Goal: Feedback & Contribution: Leave review/rating

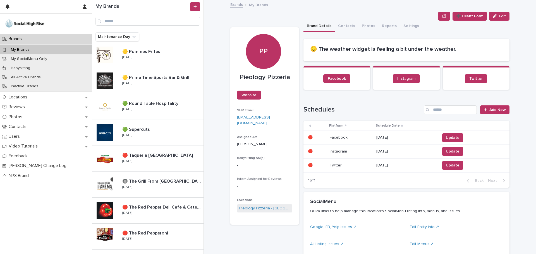
scroll to position [447, 0]
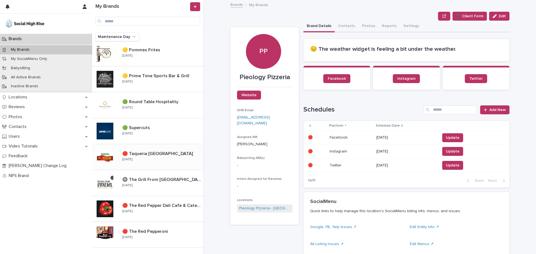
click at [169, 159] on div "🔴 Taqueria [GEOGRAPHIC_DATA] 🔴 Taqueria [GEOGRAPHIC_DATA] [DATE]" at bounding box center [161, 157] width 86 height 16
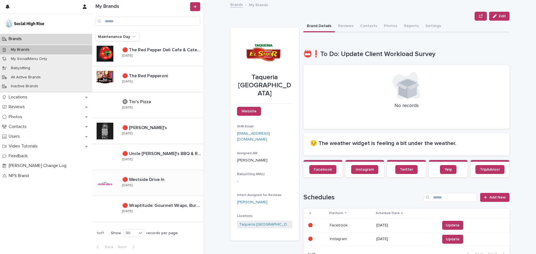
scroll to position [491, 0]
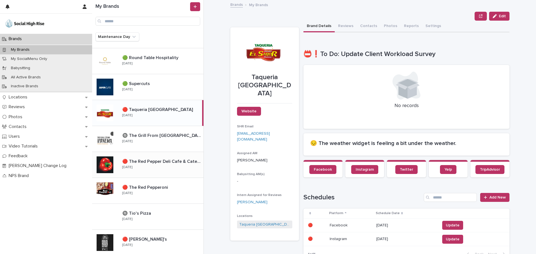
click at [180, 169] on div "🔴 The Red Pepper Deli Cafe & Catering 🔴 The Red Pepper Deli Cafe & Catering [DA…" at bounding box center [161, 165] width 86 height 16
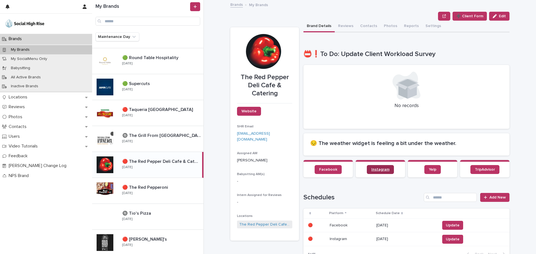
click at [378, 171] on span "Instagram" at bounding box center [380, 170] width 18 height 4
click at [145, 187] on p "🔴 The Red Pepperoni" at bounding box center [145, 187] width 47 height 6
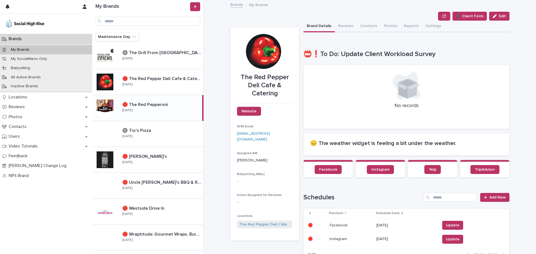
scroll to position [575, 0]
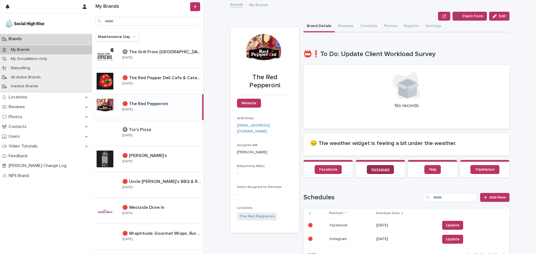
click at [377, 169] on span "Instagram" at bounding box center [380, 170] width 18 height 4
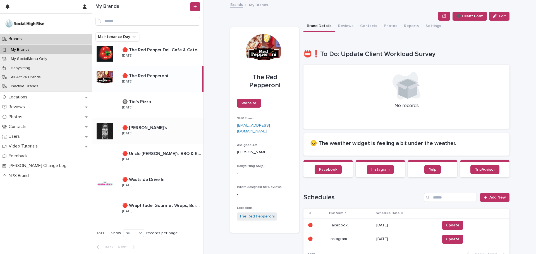
click at [172, 126] on p at bounding box center [161, 127] width 79 height 5
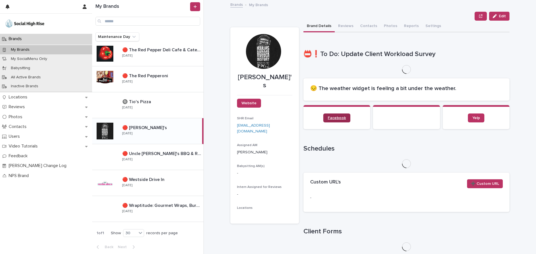
click at [337, 116] on link "Facebook" at bounding box center [336, 118] width 27 height 9
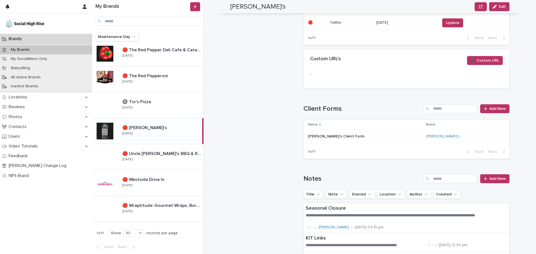
scroll to position [419, 0]
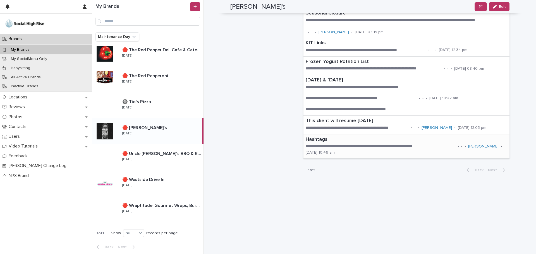
click at [333, 146] on p "**********" at bounding box center [381, 147] width 150 height 6
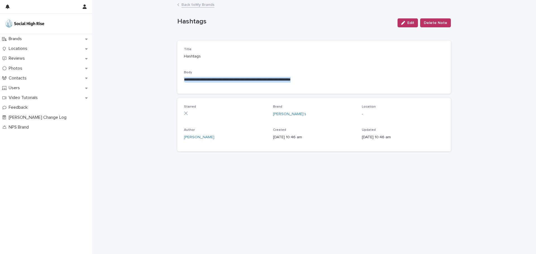
drag, startPoint x: 352, startPoint y: 77, endPoint x: 155, endPoint y: 81, distance: 197.2
click at [155, 81] on div "**********" at bounding box center [314, 128] width 444 height 254
copy p "**********"
click at [198, 6] on link "Back to My Brands" at bounding box center [197, 4] width 33 height 6
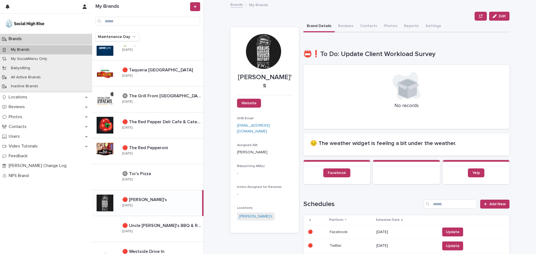
scroll to position [603, 0]
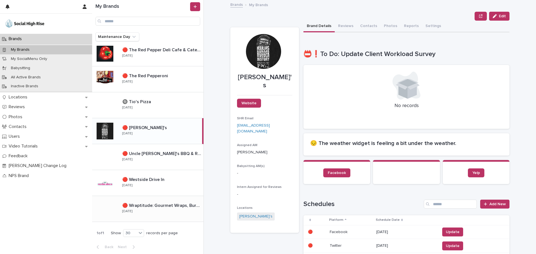
click at [153, 204] on p "🔴 Wraptitude: Gourmet Wraps, Burgers & Beers" at bounding box center [162, 205] width 80 height 6
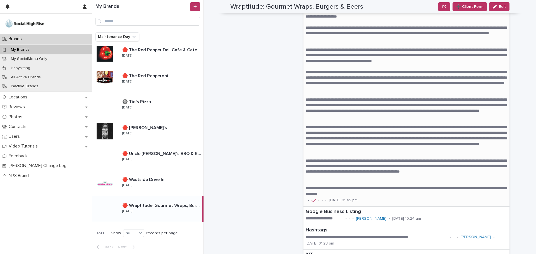
scroll to position [614, 0]
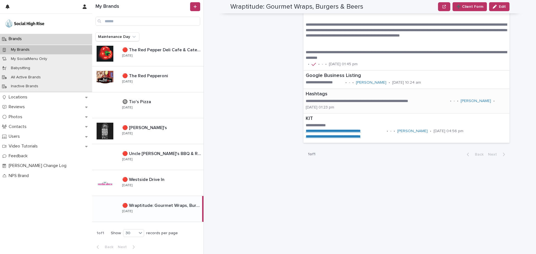
click at [362, 106] on div "**********" at bounding box center [407, 101] width 206 height 24
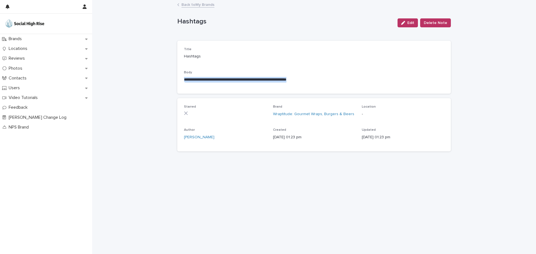
drag, startPoint x: 343, startPoint y: 80, endPoint x: 164, endPoint y: 82, distance: 179.8
click at [164, 82] on div "**********" at bounding box center [314, 128] width 444 height 254
copy p "**********"
click at [198, 4] on link "Back to My Brands" at bounding box center [197, 4] width 33 height 6
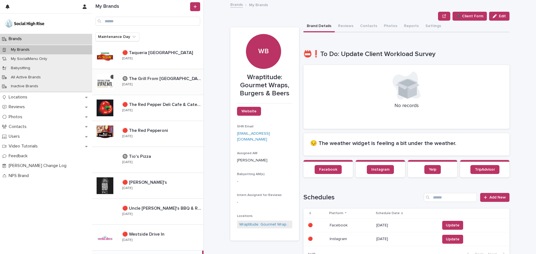
scroll to position [603, 0]
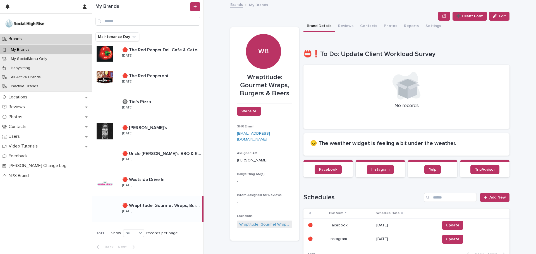
click at [135, 216] on div "🔴 Wraptitude: Gourmet Wraps, Burgers & Beers 🔴 Wraptitude: Gourmet Wraps, Burge…" at bounding box center [160, 209] width 84 height 16
click at [140, 181] on p "🔴 Westside Drive In" at bounding box center [143, 179] width 43 height 6
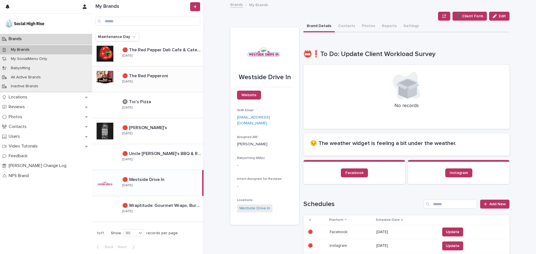
scroll to position [491, 0]
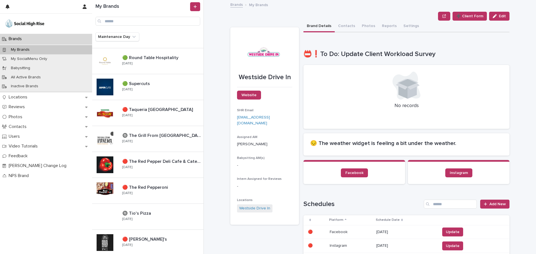
drag, startPoint x: 159, startPoint y: 159, endPoint x: 304, endPoint y: 105, distance: 154.9
click at [159, 159] on p "🔴 The Red Pepper Deli Cafe & Catering" at bounding box center [162, 161] width 80 height 6
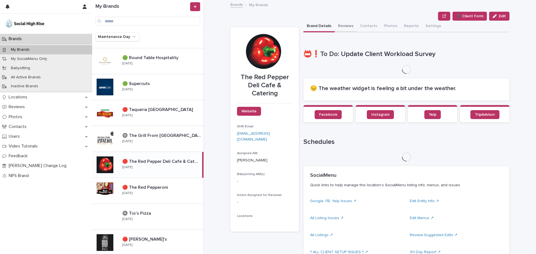
click at [345, 26] on button "Reviews" at bounding box center [346, 27] width 22 height 12
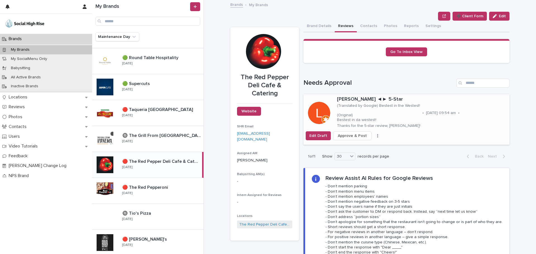
click at [353, 136] on span "Approve & Post" at bounding box center [352, 136] width 29 height 6
click at [152, 190] on p "🔴 The Red Pepperoni" at bounding box center [145, 187] width 47 height 6
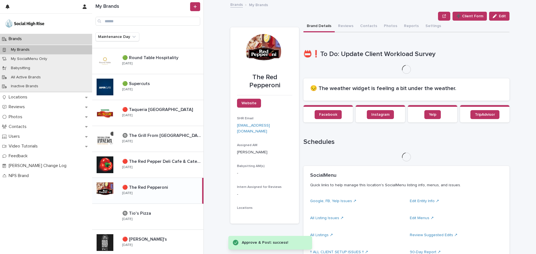
click at [342, 26] on button "Reviews" at bounding box center [346, 27] width 22 height 12
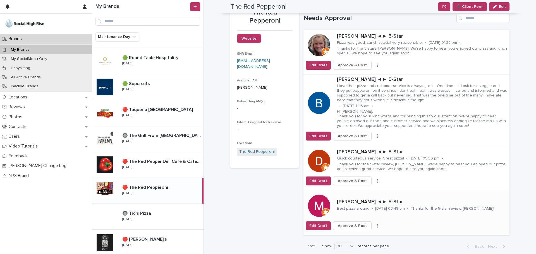
scroll to position [56, 0]
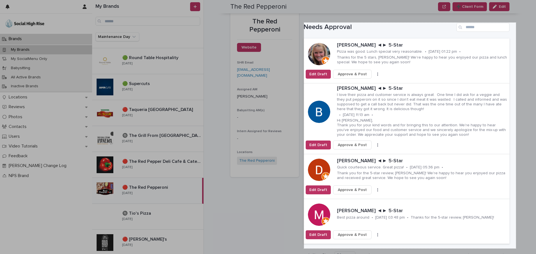
drag, startPoint x: 304, startPoint y: 23, endPoint x: 516, endPoint y: 249, distance: 309.9
click at [516, 249] on div "759 X 810" at bounding box center [268, 127] width 536 height 254
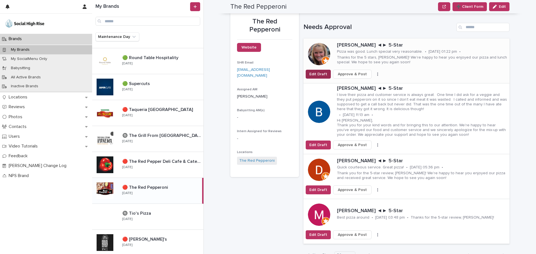
click at [323, 73] on span "Edit Draft" at bounding box center [318, 74] width 18 height 6
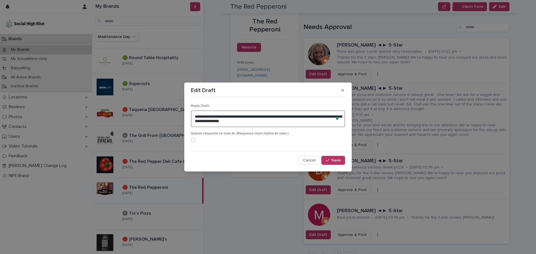
drag, startPoint x: 249, startPoint y: 120, endPoint x: 161, endPoint y: 99, distance: 90.6
click at [161, 99] on div "**********" at bounding box center [268, 127] width 536 height 254
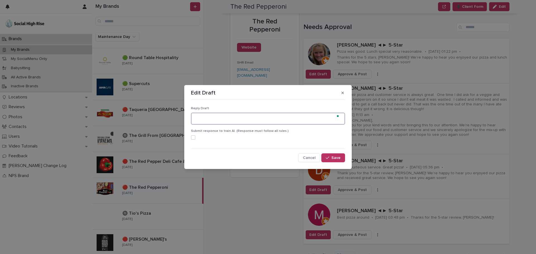
paste textarea "**********"
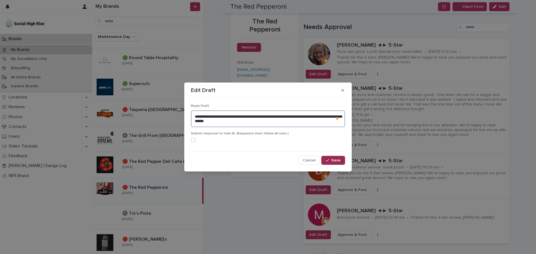
type textarea "**********"
click at [342, 158] on button "Save" at bounding box center [333, 160] width 24 height 9
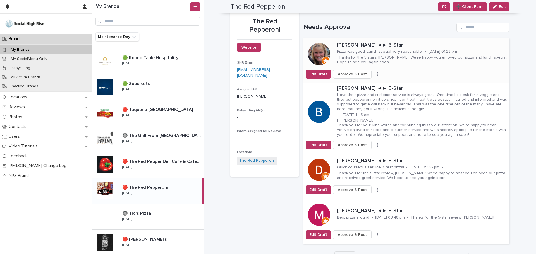
click at [353, 72] on span "Approve & Post" at bounding box center [352, 74] width 29 height 6
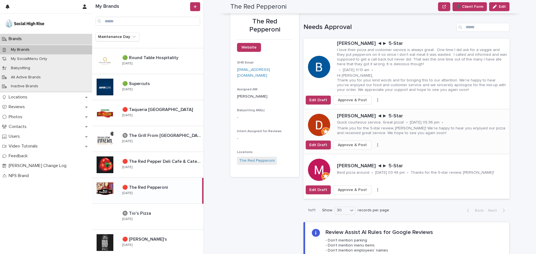
click at [353, 142] on button "Approve & Post" at bounding box center [352, 145] width 39 height 9
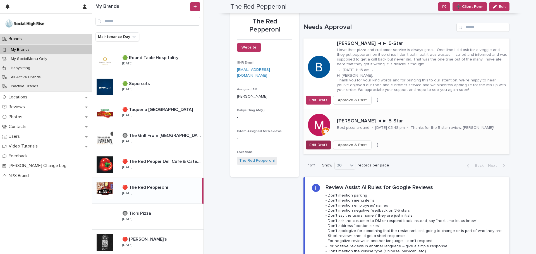
click at [320, 143] on span "Edit Draft" at bounding box center [318, 145] width 18 height 6
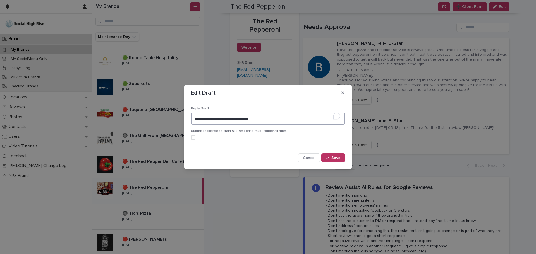
click at [297, 119] on textarea "**********" at bounding box center [268, 119] width 154 height 12
type textarea "**********"
click at [330, 154] on button "Save" at bounding box center [333, 158] width 24 height 9
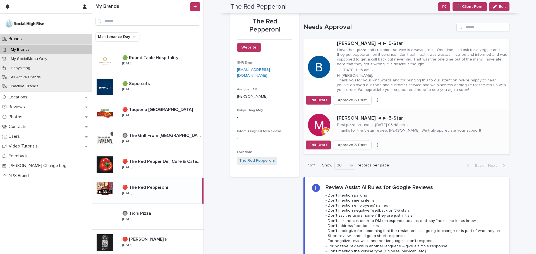
click at [357, 144] on span "Approve & Post" at bounding box center [352, 145] width 29 height 6
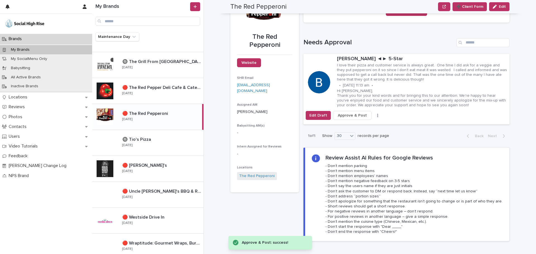
scroll to position [575, 0]
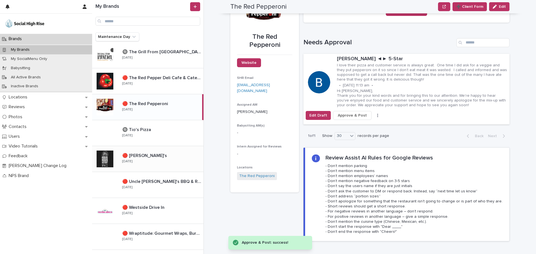
click at [167, 166] on div "🔴 [PERSON_NAME]'s 🔴 [PERSON_NAME]'s [DATE]" at bounding box center [161, 159] width 86 height 16
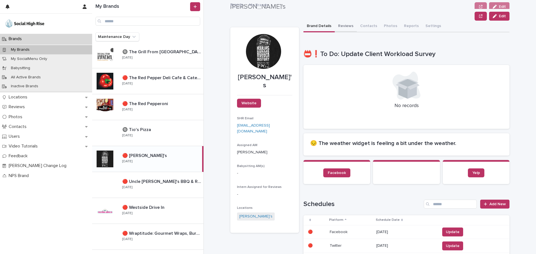
click at [347, 22] on button "Reviews" at bounding box center [346, 27] width 22 height 12
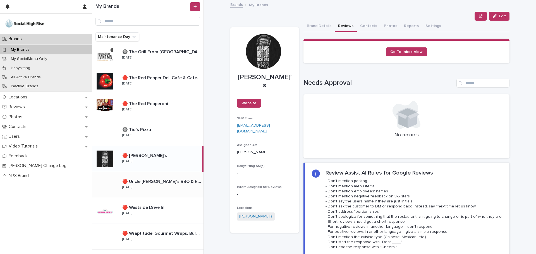
scroll to position [603, 0]
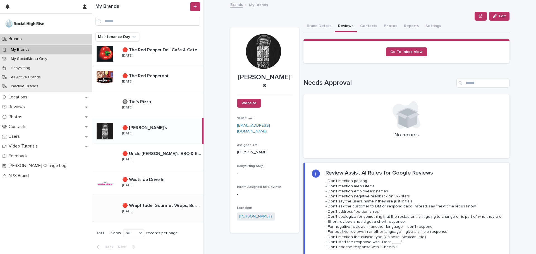
click at [164, 215] on div "🔴 Wraptitude: Gourmet Wraps, Burgers & Beers 🔴 Wraptitude: Gourmet Wraps, Burge…" at bounding box center [161, 209] width 86 height 16
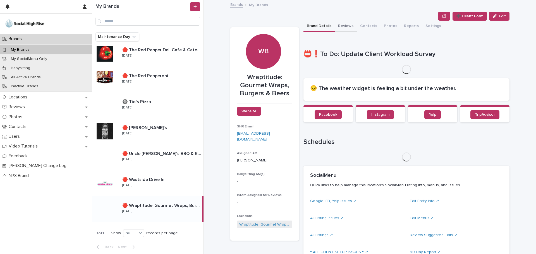
click at [346, 26] on button "Reviews" at bounding box center [346, 27] width 22 height 12
